Goal: Task Accomplishment & Management: Use online tool/utility

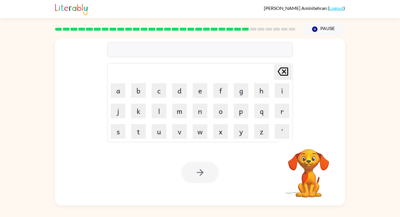
click at [186, 167] on div at bounding box center [199, 172] width 37 height 21
click at [210, 170] on div at bounding box center [199, 172] width 37 height 21
click at [205, 174] on div at bounding box center [199, 172] width 37 height 21
click at [322, 25] on button "Pause Pause" at bounding box center [323, 29] width 42 height 13
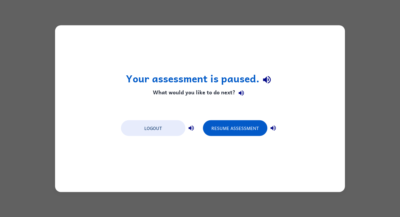
click at [322, 25] on div "Your assessment is paused. What would you like to do next? Logout Resume Assess…" at bounding box center [200, 108] width 400 height 217
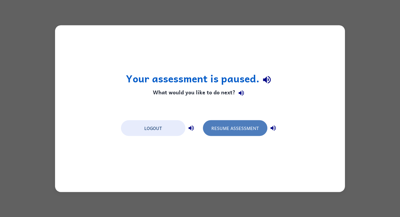
click at [238, 126] on button "Resume Assessment" at bounding box center [235, 128] width 64 height 16
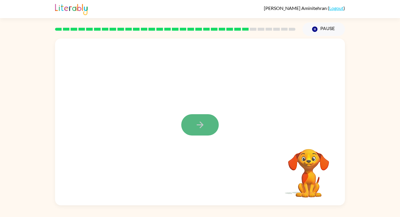
click at [204, 128] on icon "button" at bounding box center [200, 125] width 10 height 10
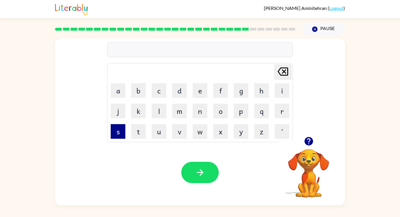
click at [118, 125] on button "s" at bounding box center [118, 131] width 15 height 15
click at [163, 132] on button "u" at bounding box center [159, 131] width 15 height 15
click at [202, 113] on button "n" at bounding box center [200, 111] width 15 height 15
click at [159, 111] on button "l" at bounding box center [159, 111] width 15 height 15
click at [282, 94] on button "i" at bounding box center [282, 90] width 15 height 15
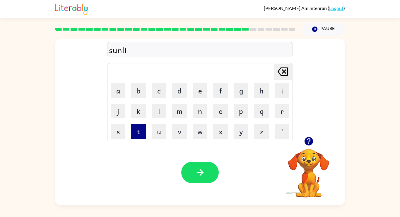
click at [140, 131] on button "t" at bounding box center [138, 131] width 15 height 15
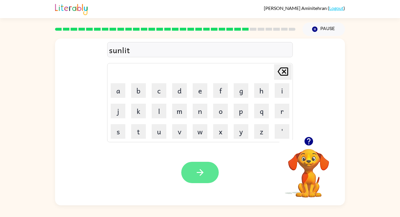
click at [198, 175] on icon "button" at bounding box center [200, 173] width 10 height 10
click at [307, 144] on icon "button" at bounding box center [308, 141] width 8 height 8
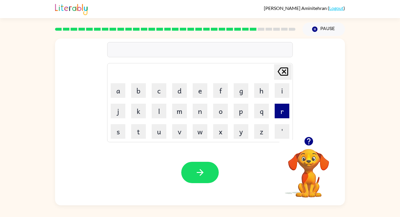
click at [285, 109] on button "r" at bounding box center [282, 111] width 15 height 15
click at [113, 87] on button "a" at bounding box center [118, 90] width 15 height 15
click at [141, 109] on button "k" at bounding box center [138, 111] width 15 height 15
click at [195, 86] on button "e" at bounding box center [200, 90] width 15 height 15
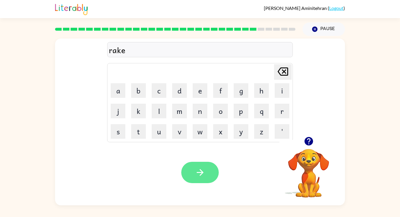
click at [201, 178] on button "button" at bounding box center [199, 172] width 37 height 21
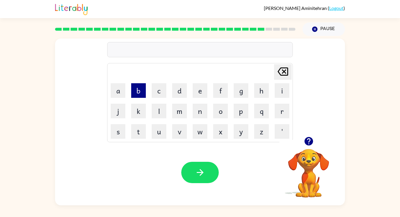
click at [139, 90] on button "b" at bounding box center [138, 90] width 15 height 15
click at [204, 89] on button "e" at bounding box center [200, 90] width 15 height 15
click at [121, 49] on div "bee" at bounding box center [200, 50] width 182 height 12
click at [126, 49] on div "bee" at bounding box center [200, 50] width 182 height 12
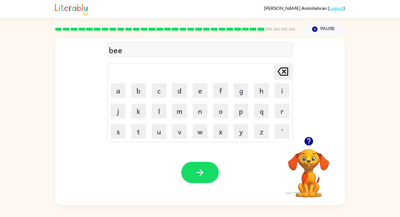
click at [123, 51] on div "bee" at bounding box center [200, 50] width 182 height 12
click at [286, 71] on icon "[PERSON_NAME] last character input" at bounding box center [283, 72] width 14 height 14
click at [122, 93] on button "a" at bounding box center [118, 90] width 15 height 15
click at [179, 86] on button "d" at bounding box center [179, 90] width 15 height 15
click at [192, 176] on button "button" at bounding box center [199, 172] width 37 height 21
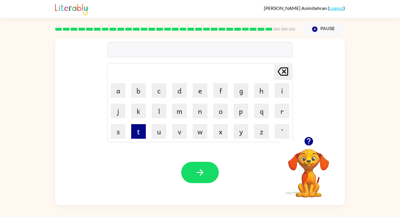
click at [141, 134] on button "t" at bounding box center [138, 131] width 15 height 15
click at [263, 87] on button "h" at bounding box center [261, 90] width 15 height 15
click at [115, 90] on button "a" at bounding box center [118, 90] width 15 height 15
click at [144, 130] on button "t" at bounding box center [138, 131] width 15 height 15
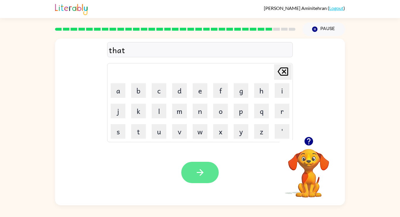
click at [190, 178] on button "button" at bounding box center [199, 172] width 37 height 21
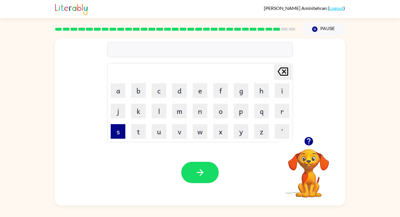
click at [122, 132] on button "s" at bounding box center [118, 131] width 15 height 15
click at [287, 97] on button "i" at bounding box center [282, 90] width 15 height 15
click at [163, 111] on button "l" at bounding box center [159, 111] width 15 height 15
click at [138, 108] on button "k" at bounding box center [138, 111] width 15 height 15
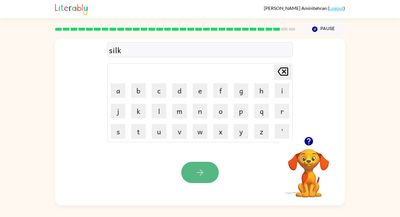
click at [215, 175] on button "button" at bounding box center [199, 172] width 37 height 21
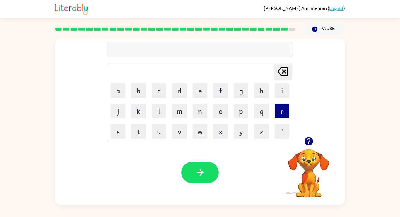
click at [289, 112] on button "r" at bounding box center [282, 111] width 15 height 15
click at [158, 131] on button "u" at bounding box center [159, 131] width 15 height 15
click at [161, 107] on button "l" at bounding box center [159, 111] width 15 height 15
click at [203, 89] on button "e" at bounding box center [200, 90] width 15 height 15
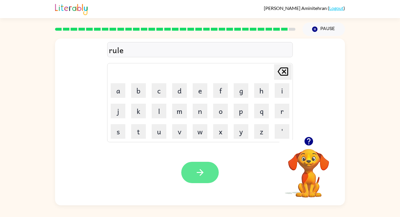
click at [193, 164] on button "button" at bounding box center [199, 172] width 37 height 21
